Goal: Find specific page/section: Find specific page/section

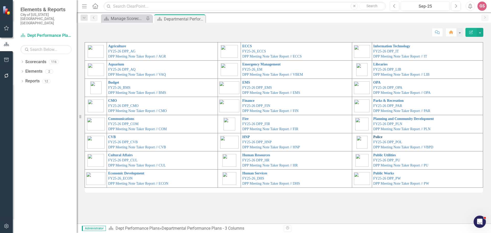
click at [376, 137] on link "Police" at bounding box center [377, 137] width 9 height 4
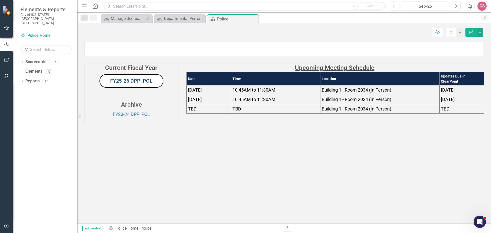
click at [134, 84] on link "FY25-26 DPP_POL" at bounding box center [131, 81] width 42 height 6
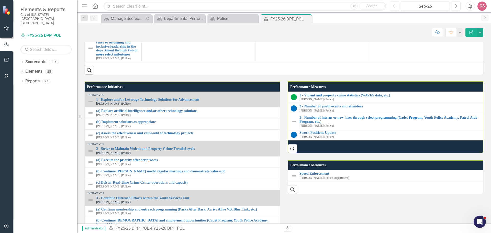
scroll to position [409, 0]
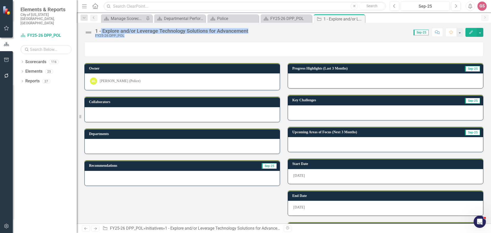
drag, startPoint x: 252, startPoint y: 31, endPoint x: 101, endPoint y: 31, distance: 151.9
click at [101, 31] on div "1 - Explore and/or Leverage Technology Solutions for Advancement FY25-26 DPP_PO…" at bounding box center [284, 30] width 414 height 15
click at [124, 34] on div "1 - Explore and/or Leverage Technology Solutions for Advancement" at bounding box center [171, 31] width 153 height 6
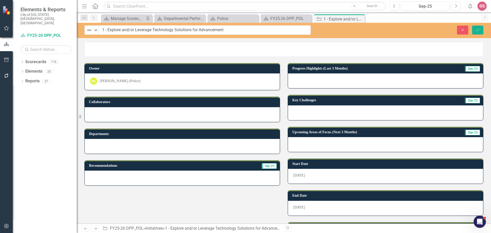
drag, startPoint x: 103, startPoint y: 30, endPoint x: 225, endPoint y: 30, distance: 122.5
drag, startPoint x: 225, startPoint y: 30, endPoint x: 109, endPoint y: 30, distance: 116.4
click at [109, 30] on input "1 - Explore and/or Leverage Technology Solutions for Advancement" at bounding box center [205, 29] width 212 height 9
click at [465, 30] on icon "Close" at bounding box center [462, 30] width 5 height 4
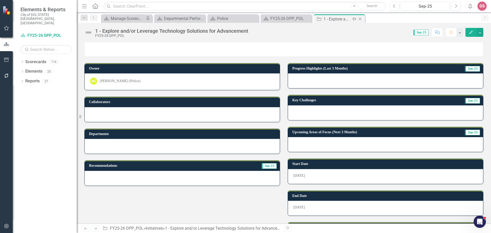
click at [361, 18] on icon "Close" at bounding box center [360, 19] width 5 height 4
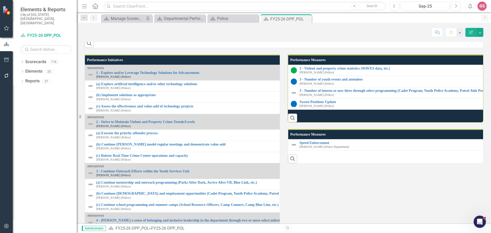
scroll to position [397, 0]
